Goal: Information Seeking & Learning: Learn about a topic

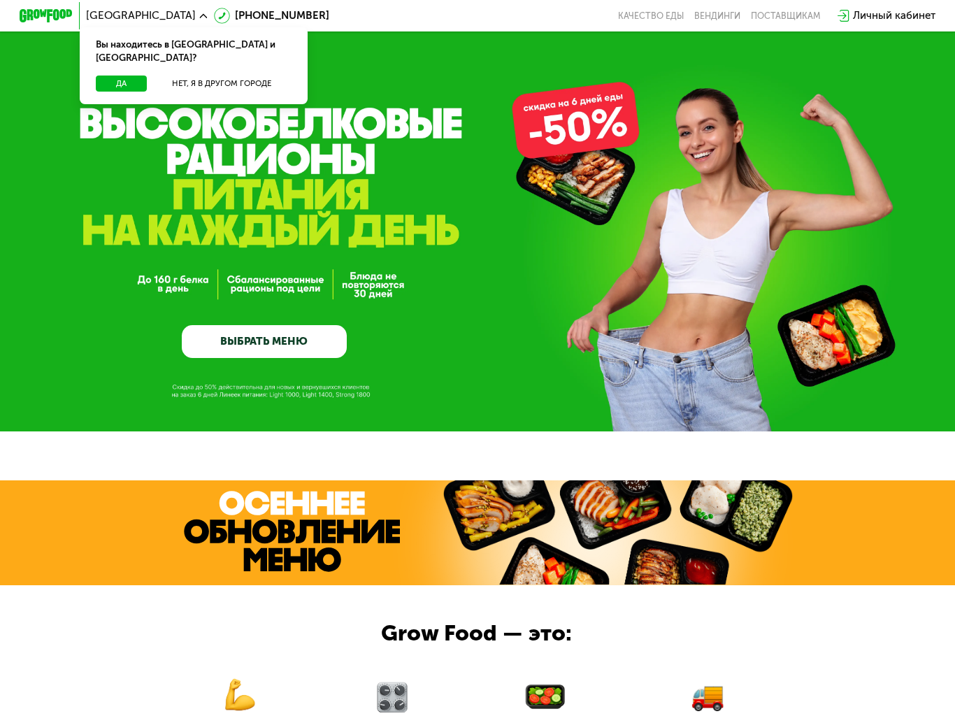
click at [251, 76] on button "Нет, я в другом городе" at bounding box center [222, 84] width 140 height 16
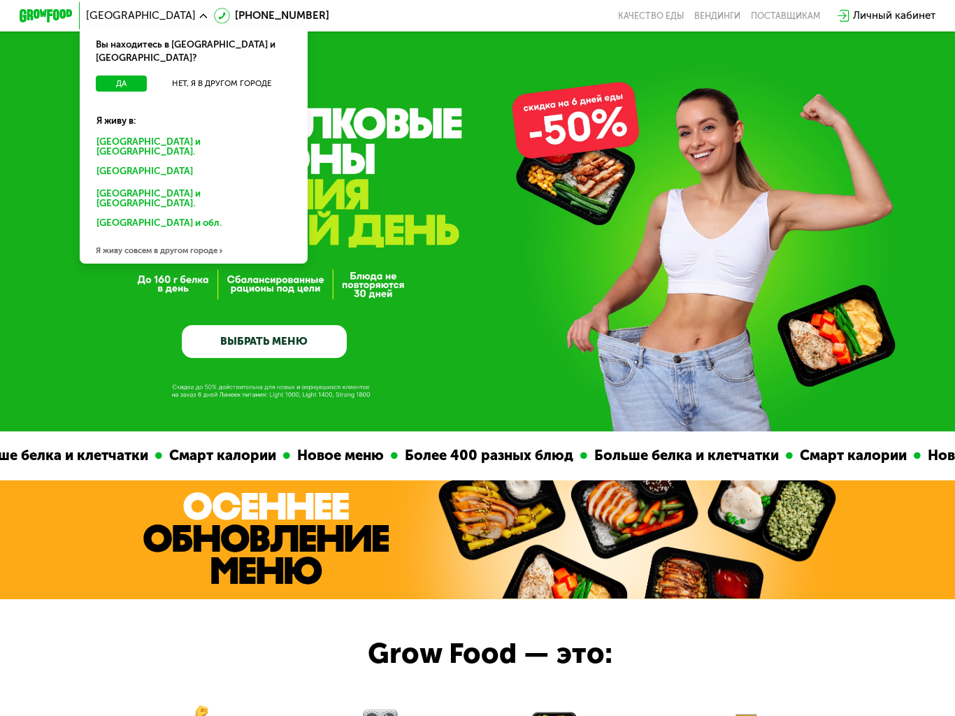
click at [231, 133] on div "[GEOGRAPHIC_DATA] и [GEOGRAPHIC_DATA]." at bounding box center [193, 147] width 213 height 28
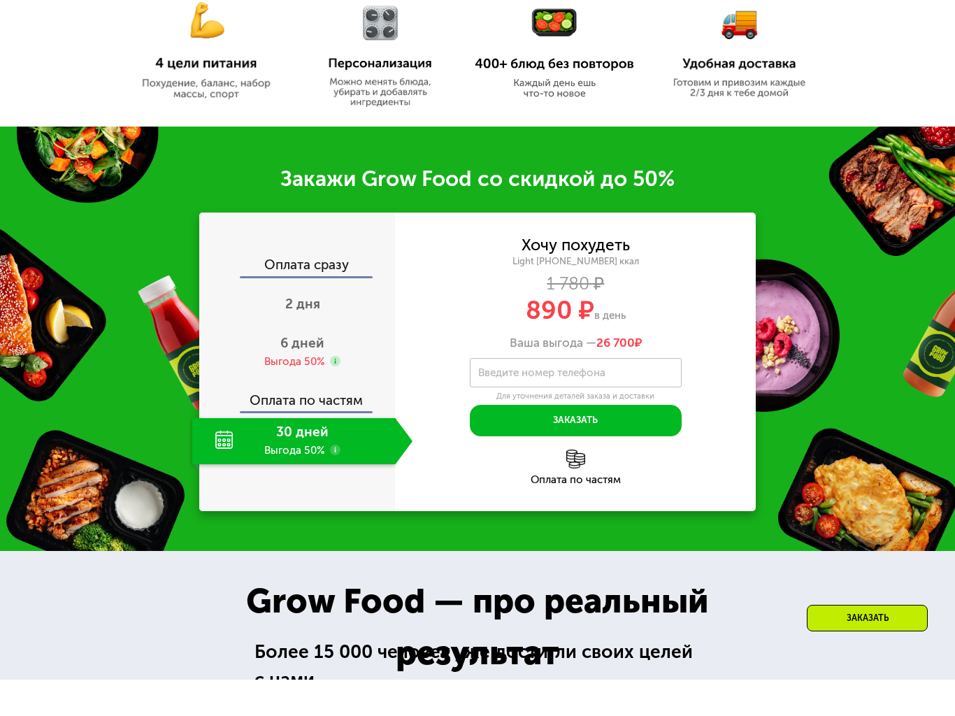
scroll to position [667, 0]
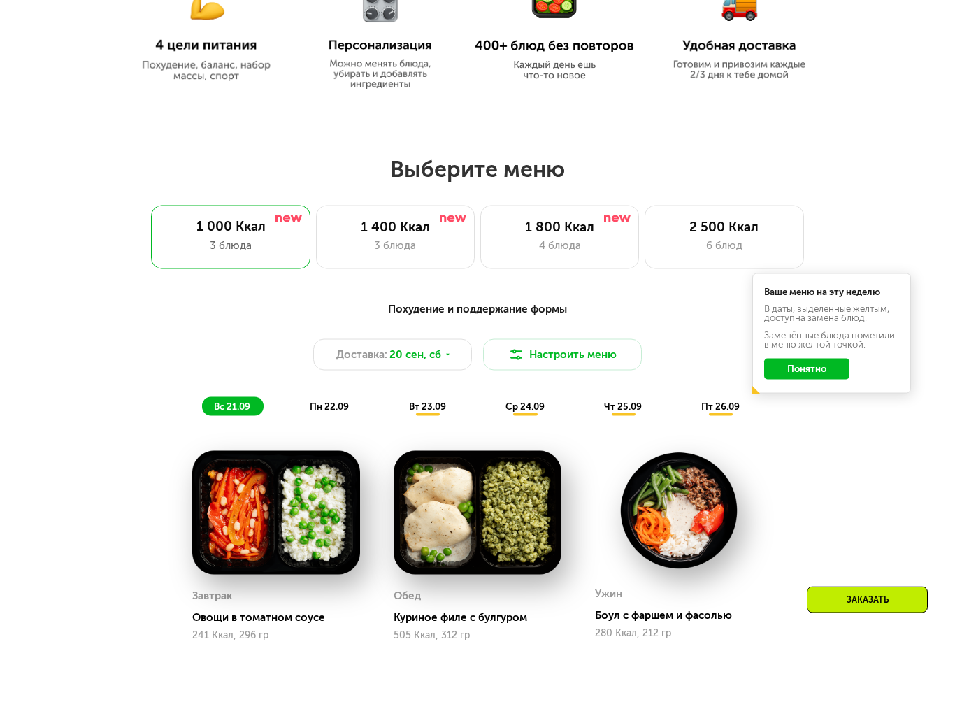
click at [582, 274] on div "1 800 Ккал" at bounding box center [559, 282] width 131 height 16
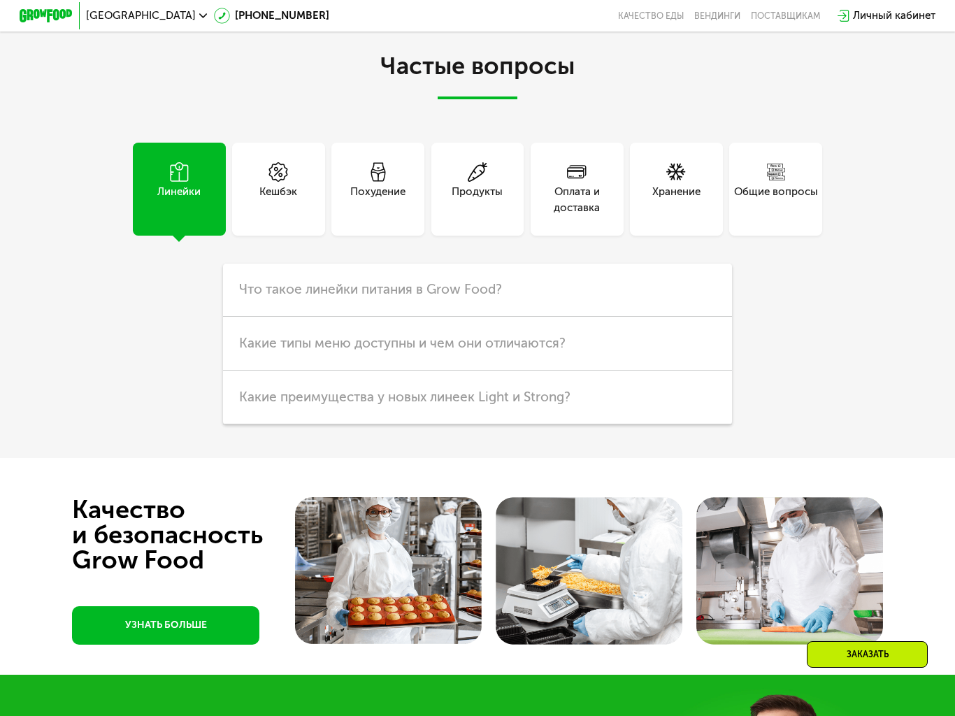
scroll to position [3470, 0]
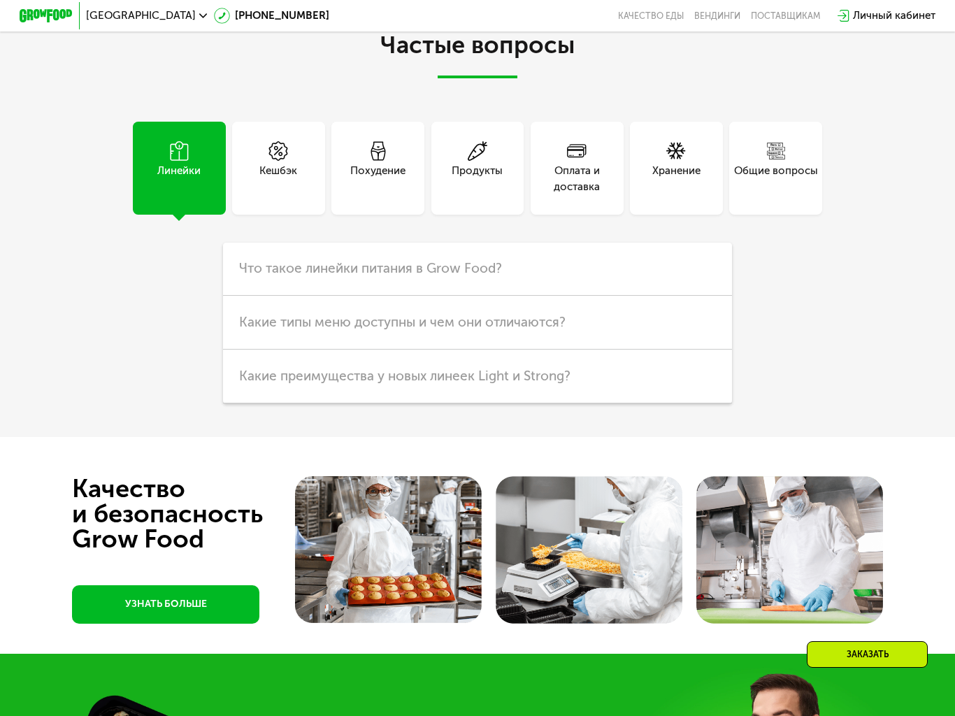
click at [794, 195] on div "Общие вопросы" at bounding box center [776, 179] width 84 height 32
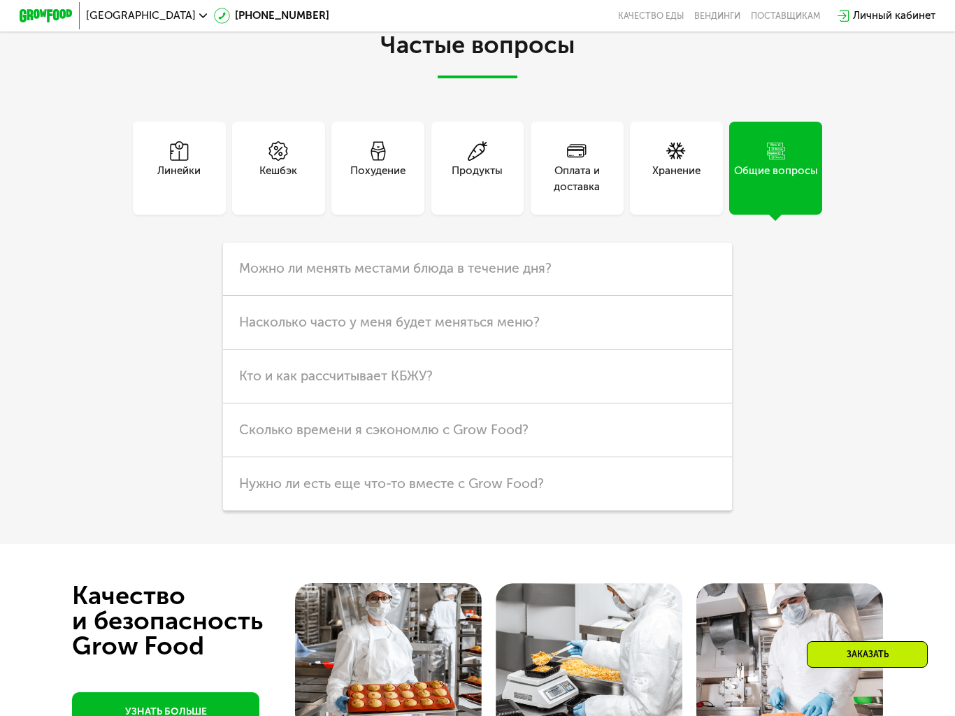
click at [597, 297] on h3 "Можно ли менять местами блюда в течение дня?" at bounding box center [478, 270] width 510 height 54
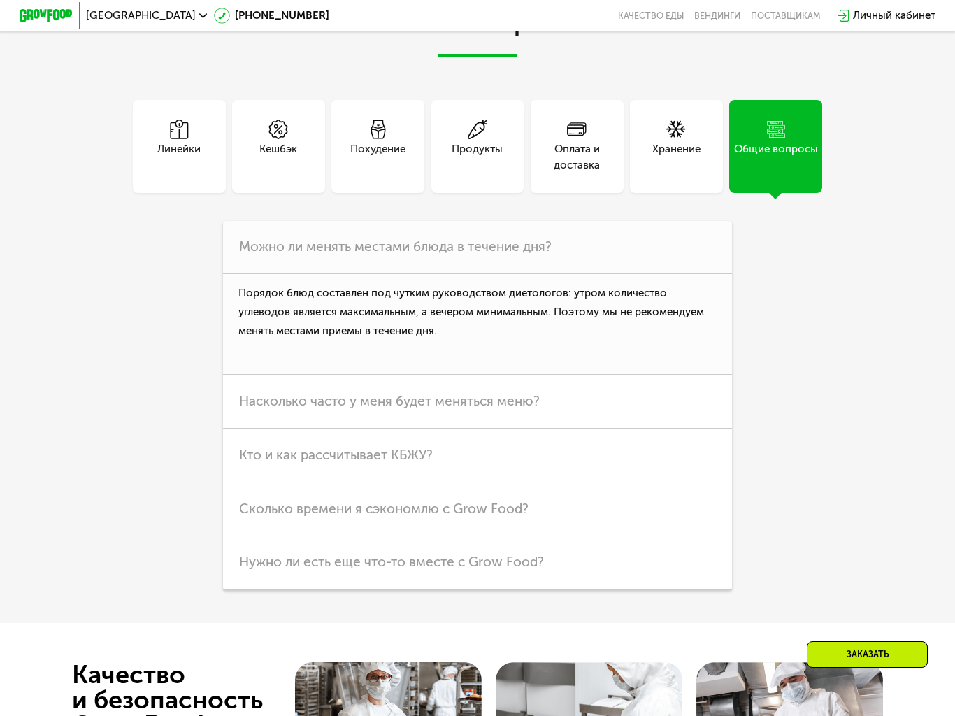
scroll to position [3493, 0]
click at [510, 408] on span "Насколько часто у меня будет меняться меню?" at bounding box center [389, 400] width 301 height 16
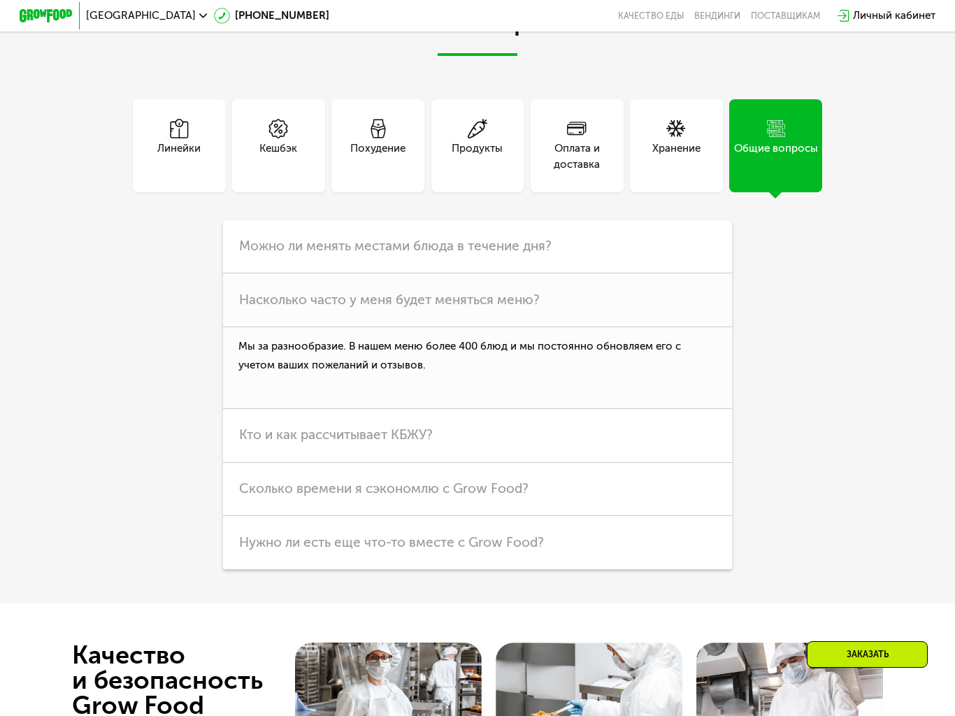
click at [501, 463] on h3 "Кто и как рассчитывает КБЖУ?" at bounding box center [478, 436] width 510 height 54
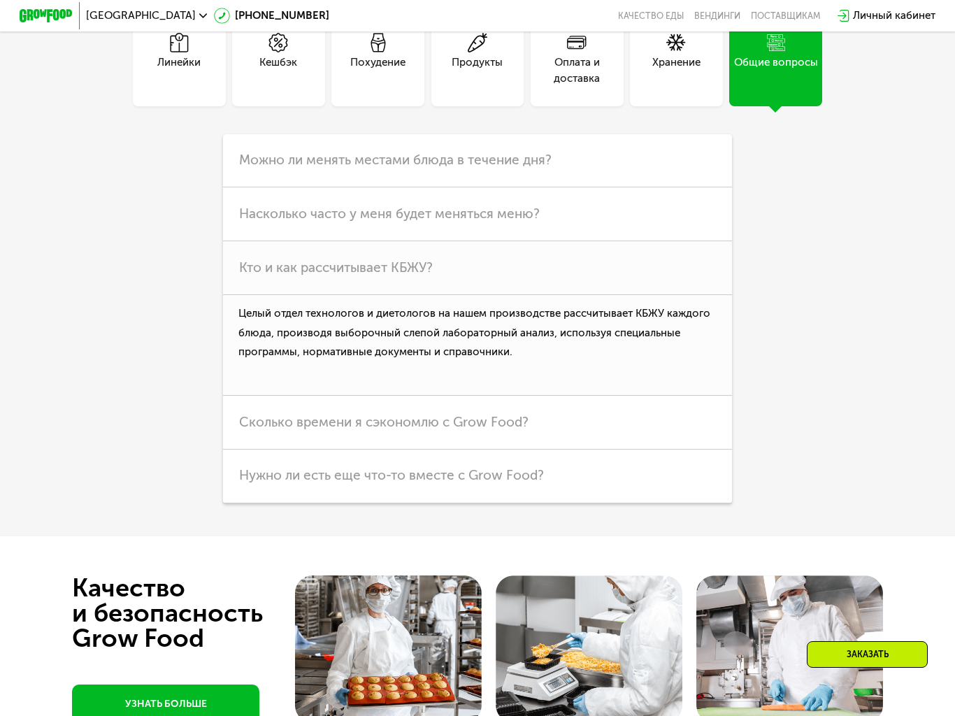
scroll to position [3580, 0]
click at [527, 449] on h3 "Сколько времени я сэкономлю с Grow Food?" at bounding box center [478, 422] width 510 height 54
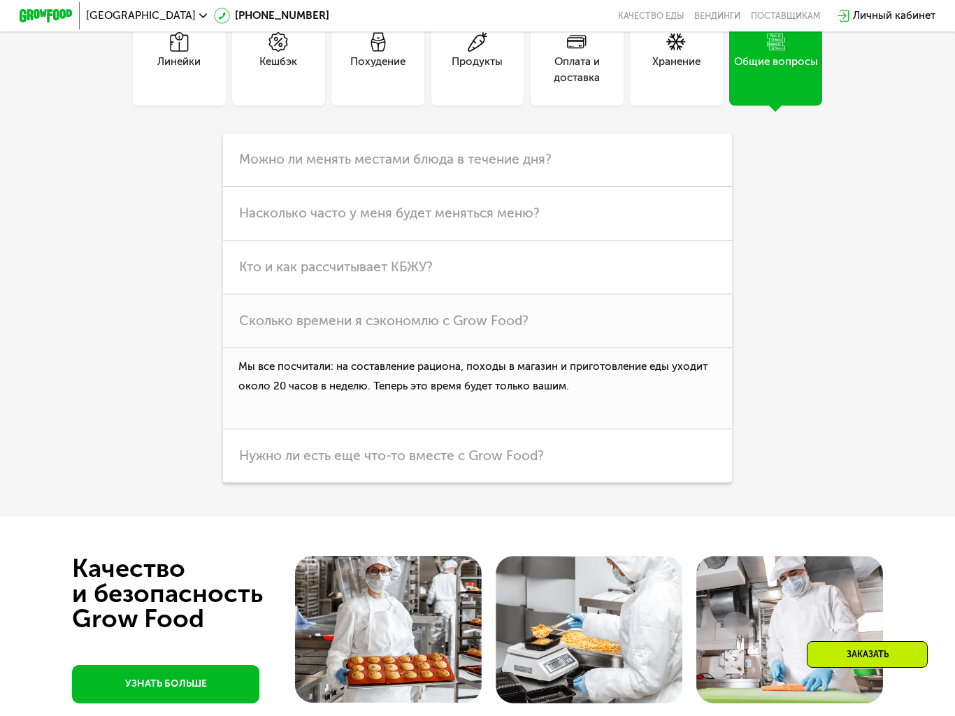
click at [546, 483] on h3 "Нужно ли есть еще что-то вместе с Grow Food?" at bounding box center [478, 456] width 510 height 54
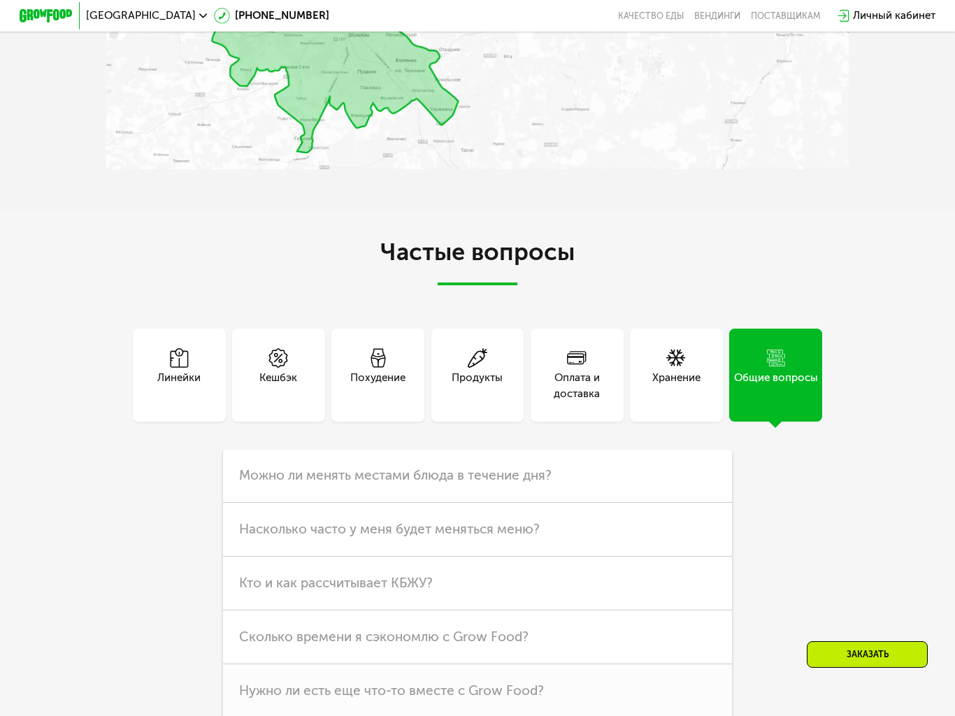
scroll to position [3228, 0]
